Goal: Task Accomplishment & Management: Manage account settings

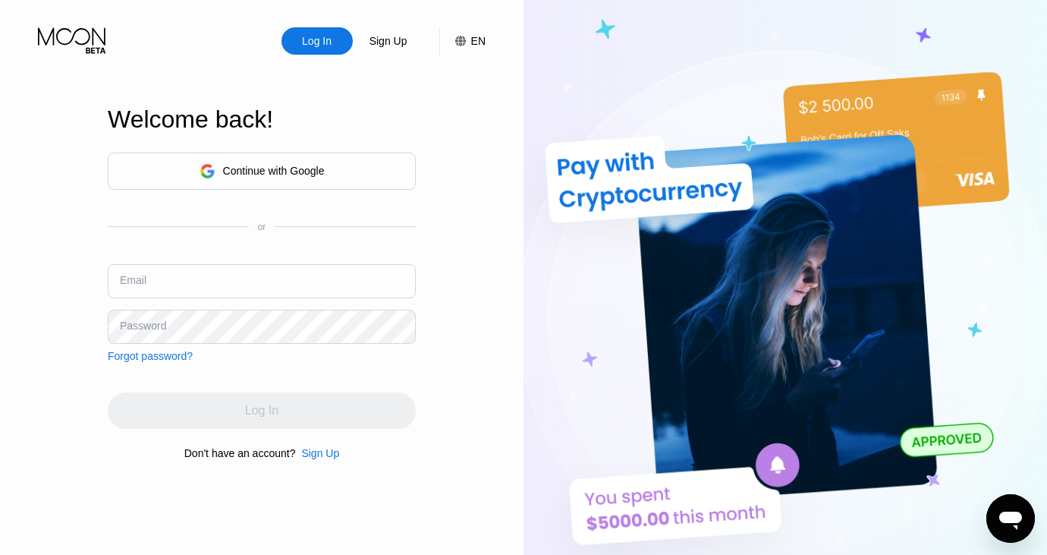
click at [273, 159] on div "Continue with Google" at bounding box center [262, 171] width 125 height 24
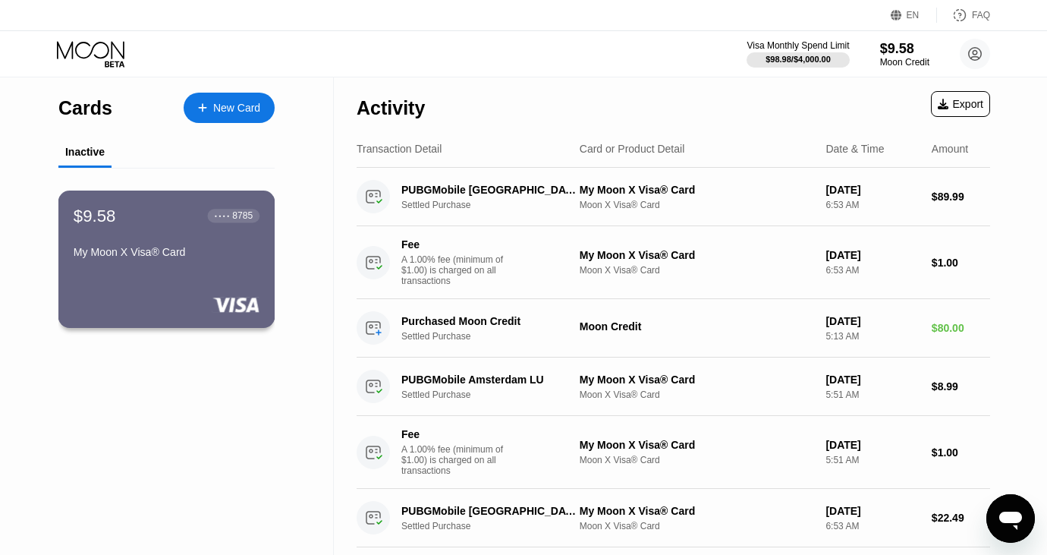
click at [206, 267] on div "$9.58 ● ● ● ● 8785 My Moon X Visa® Card" at bounding box center [166, 259] width 217 height 137
